Goal: Task Accomplishment & Management: Use online tool/utility

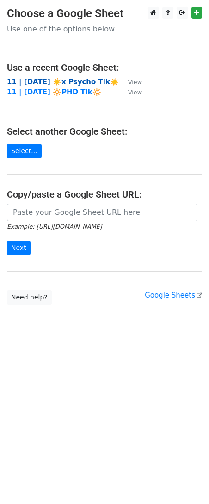
click at [62, 81] on strong "11 | SEPT 16 ☀️x Psycho Tik☀️" at bounding box center [63, 82] width 112 height 8
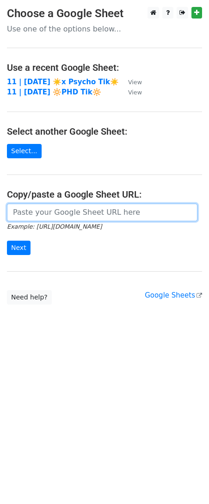
click at [45, 213] on input "url" at bounding box center [102, 213] width 191 height 18
paste input "https://docs.google.com/spreadsheets/d/1Ml89r6orLSQasYmczgEzl4NDaHA4DOTp_GhFO40…"
type input "https://docs.google.com/spreadsheets/d/1Ml89r6orLSQasYmczgEzl4NDaHA4DOTp_GhFO40…"
click at [7, 241] on input "Next" at bounding box center [19, 248] width 24 height 14
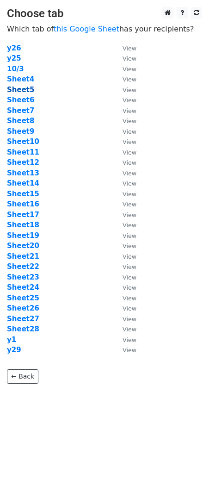
click at [19, 90] on strong "Sheet5" at bounding box center [20, 90] width 27 height 8
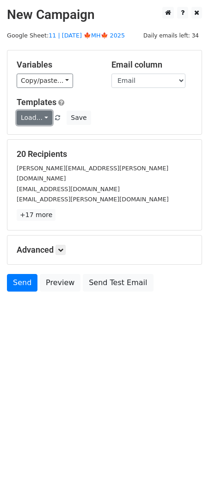
click at [35, 120] on link "Load..." at bounding box center [35, 118] width 36 height 14
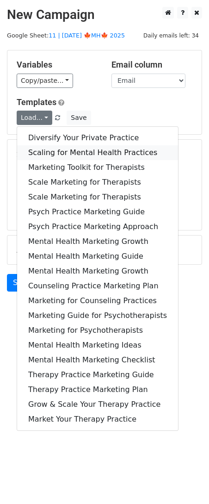
click at [59, 148] on link "Scaling for Mental Health Practices" at bounding box center [97, 152] width 161 height 15
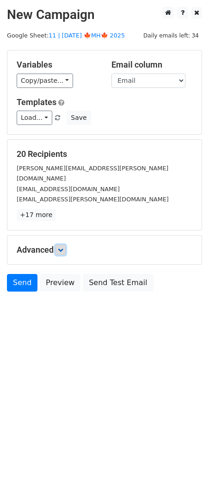
click at [66, 245] on link at bounding box center [61, 250] width 10 height 10
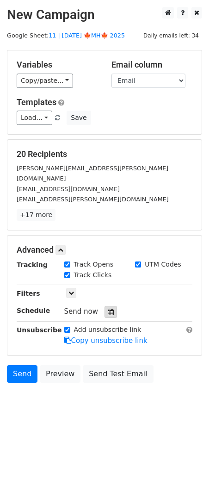
click at [109, 306] on div at bounding box center [111, 312] width 12 height 12
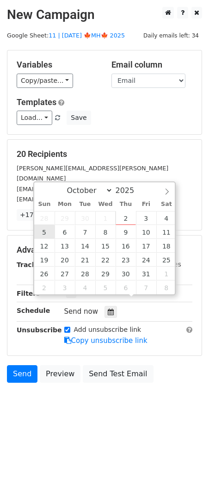
type input "2025-10-05 12:00"
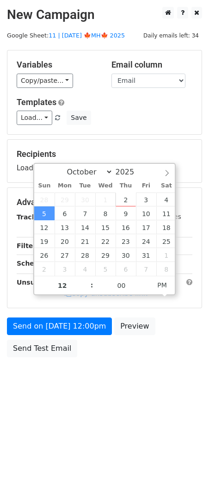
click at [48, 314] on form "Variables Copy/paste... {{Name}} {{Email}} Email column Name Email Templates Lo…" at bounding box center [104, 206] width 195 height 312
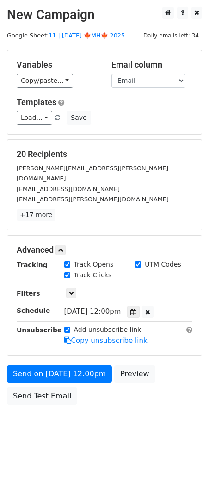
click at [45, 326] on div "Unsubscribe" at bounding box center [34, 335] width 48 height 21
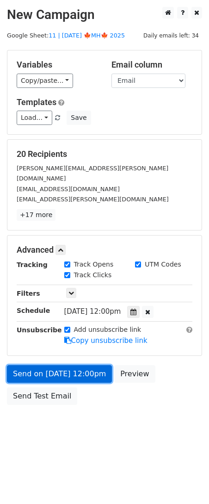
click at [46, 365] on link "Send on Oct 5 at 12:00pm" at bounding box center [59, 374] width 105 height 18
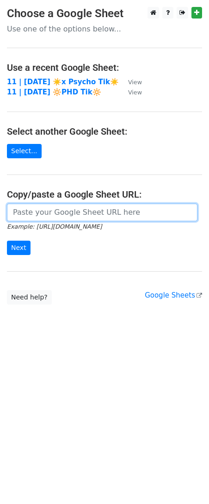
click at [55, 215] on input "url" at bounding box center [102, 213] width 191 height 18
paste input "https://docs.google.com/spreadsheets/d/1Ml89r6orLSQasYmczgEzl4NDaHA4DOTp_GhFO40…"
type input "https://docs.google.com/spreadsheets/d/1Ml89r6orLSQasYmczgEzl4NDaHA4DOTp_GhFO40…"
click at [7, 241] on input "Next" at bounding box center [19, 248] width 24 height 14
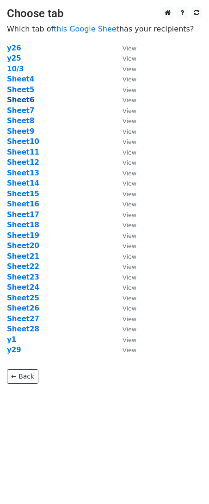
click at [21, 99] on strong "Sheet6" at bounding box center [20, 100] width 27 height 8
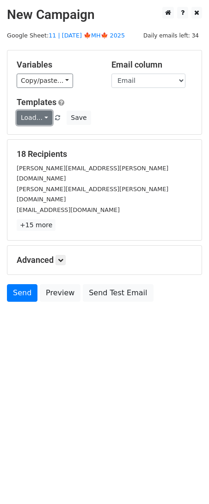
click at [31, 122] on link "Load..." at bounding box center [35, 118] width 36 height 14
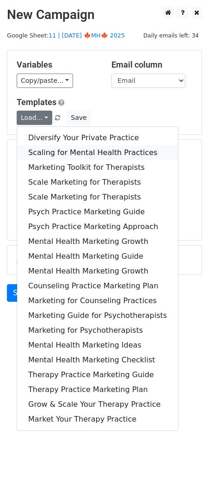
click at [44, 149] on link "Scaling for Mental Health Practices" at bounding box center [97, 152] width 161 height 15
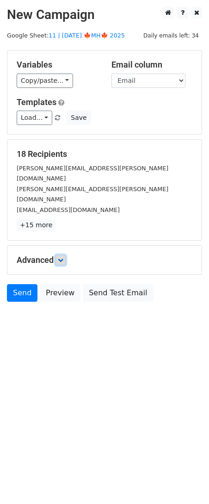
click at [60, 257] on icon at bounding box center [61, 260] width 6 height 6
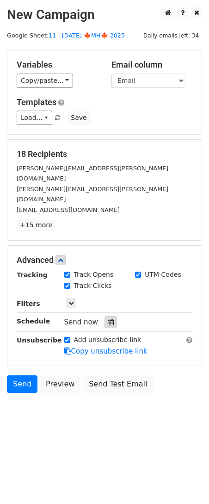
click at [108, 319] on icon at bounding box center [111, 322] width 6 height 6
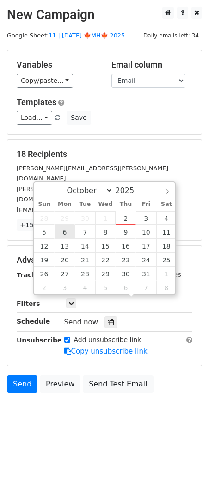
type input "2025-10-06 12:00"
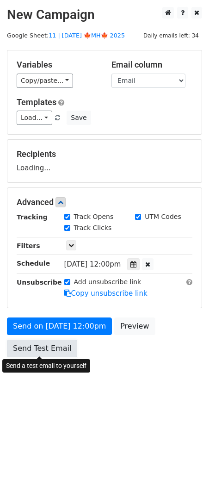
click at [71, 343] on link "Send Test Email" at bounding box center [42, 349] width 70 height 18
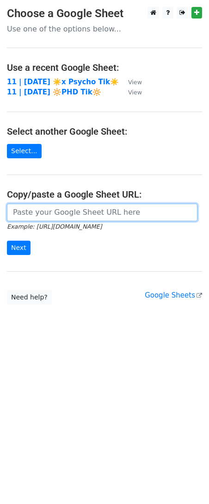
click at [88, 213] on input "url" at bounding box center [102, 213] width 191 height 18
paste input "[URL][DOMAIN_NAME]"
type input "https://docs.google.com/spreadsheets/d/1Ml89r6orLSQasYmczgEzl4NDaHA4DOTp_GhFO40…"
click at [7, 241] on input "Next" at bounding box center [19, 248] width 24 height 14
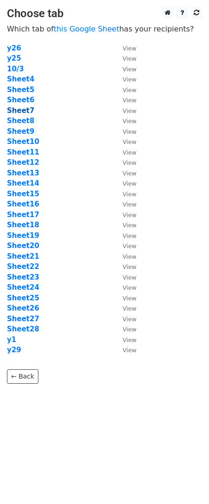
click at [26, 112] on strong "Sheet7" at bounding box center [20, 110] width 27 height 8
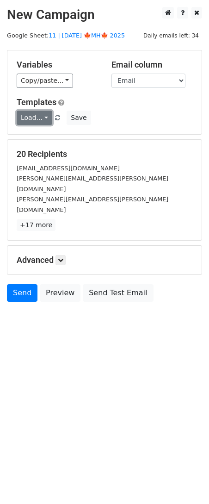
click at [37, 118] on link "Load..." at bounding box center [35, 118] width 36 height 14
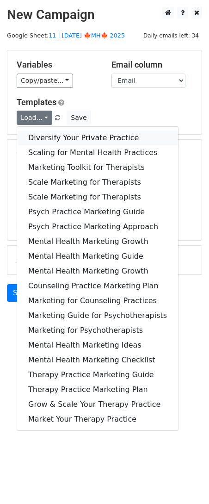
click at [40, 137] on link "Diversify Your Private Practice" at bounding box center [97, 137] width 161 height 15
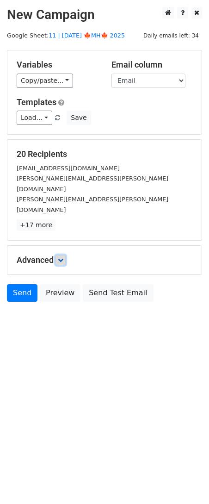
click at [66, 255] on link at bounding box center [61, 260] width 10 height 10
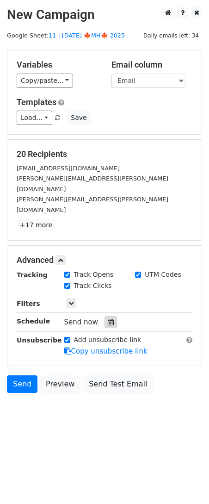
click at [108, 319] on icon at bounding box center [111, 322] width 6 height 6
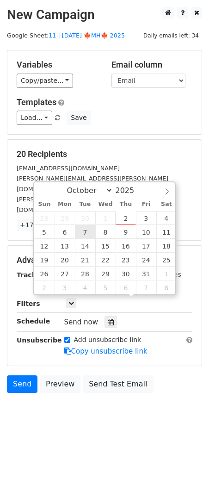
type input "[DATE] 12:00"
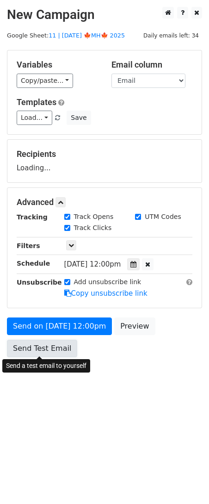
click at [57, 340] on link "Send Test Email" at bounding box center [42, 349] width 70 height 18
